Goal: Download file/media

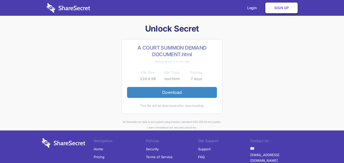
click at [206, 91] on link "Download" at bounding box center [172, 92] width 90 height 11
click at [80, 9] on img at bounding box center [68, 8] width 43 height 10
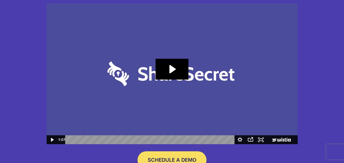
scroll to position [64, 0]
